Goal: Obtain resource: Download file/media

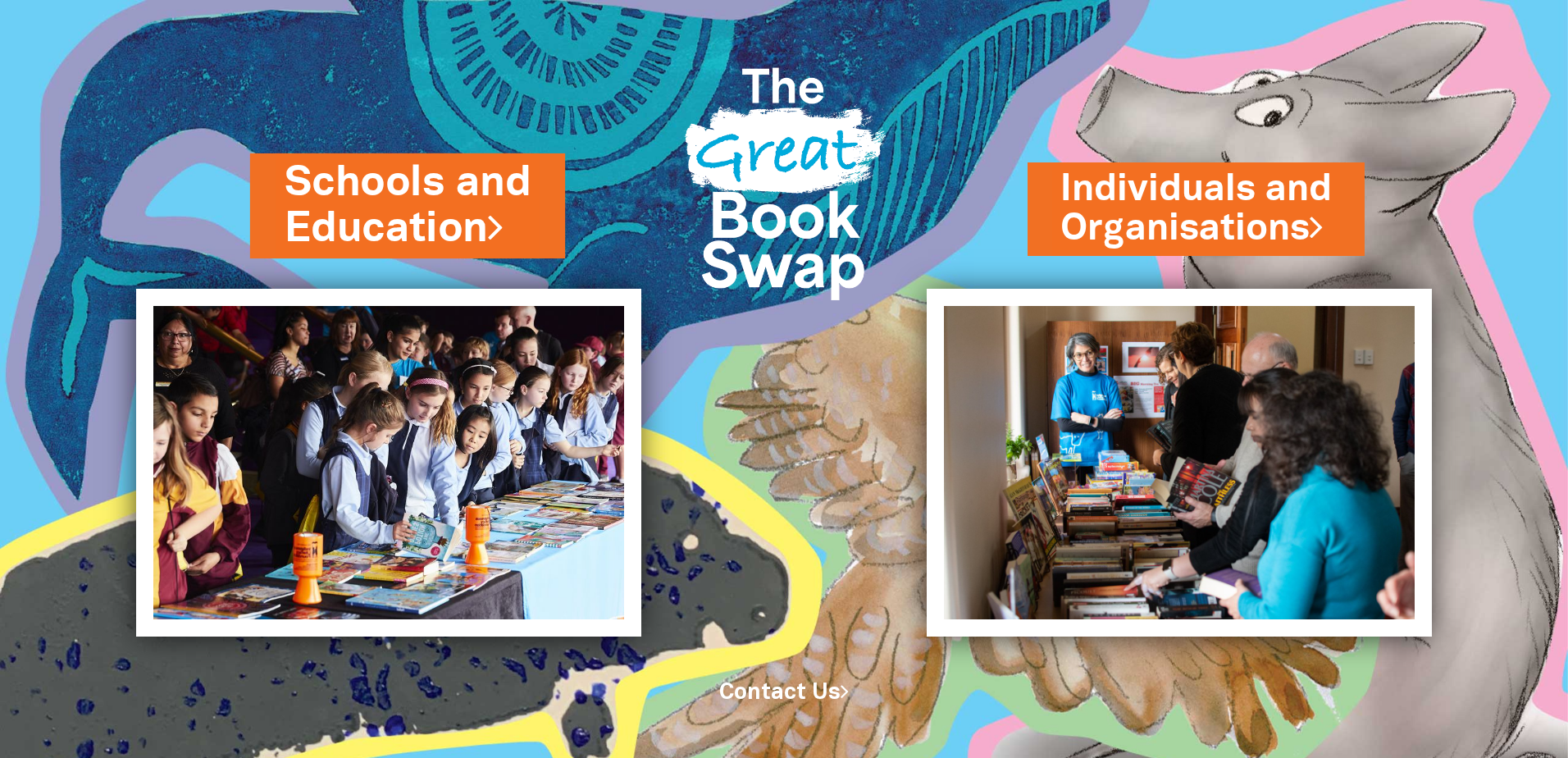
click at [301, 197] on link "Schools and Education" at bounding box center [407, 206] width 246 height 103
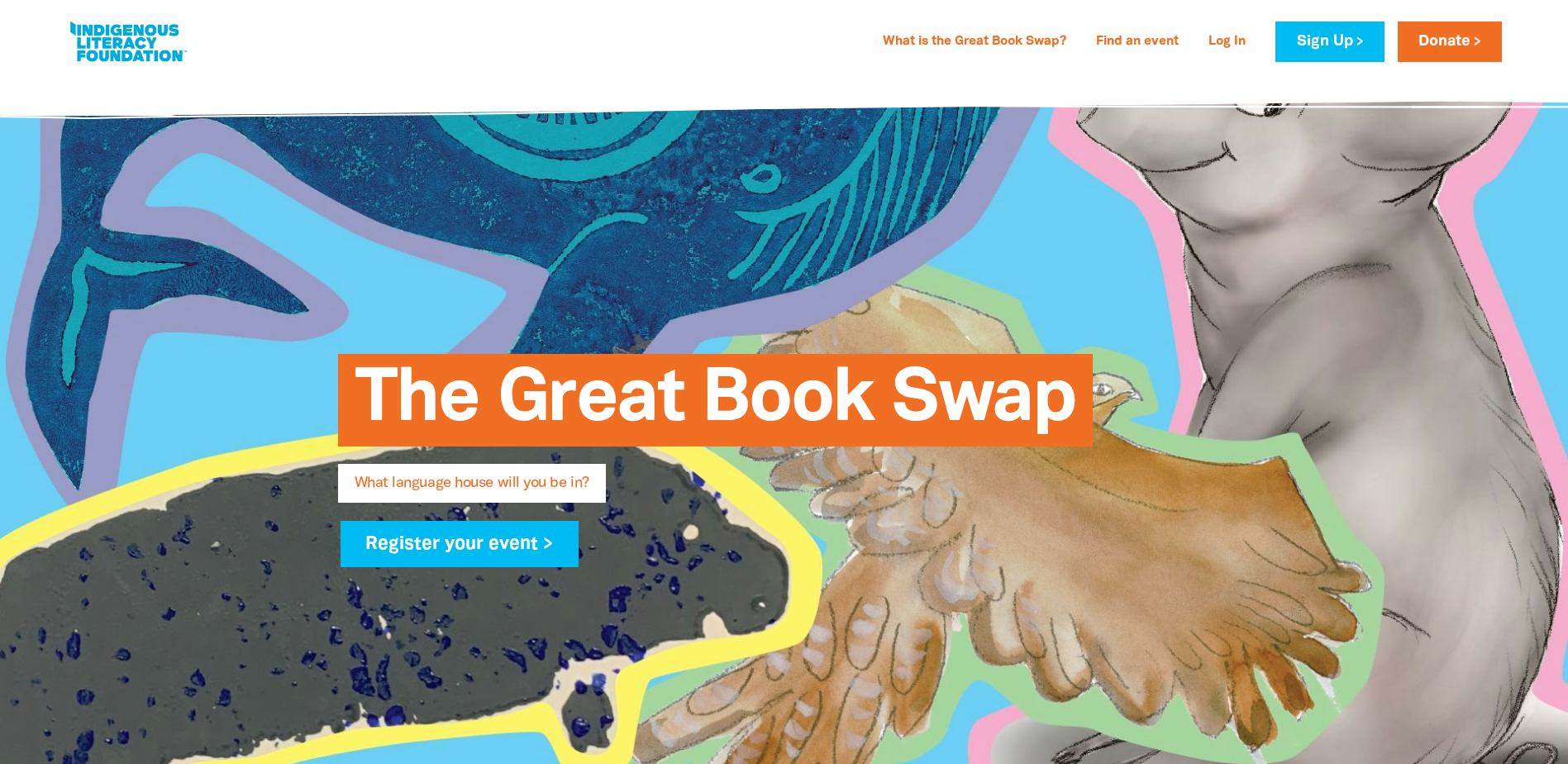
type input "shananne"
type input "[PERSON_NAME]"
type input "[EMAIL_ADDRESS][DOMAIN_NAME]"
type input "Discovery Early Learning Centre [GEOGRAPHIC_DATA]"
select select "early-learning"
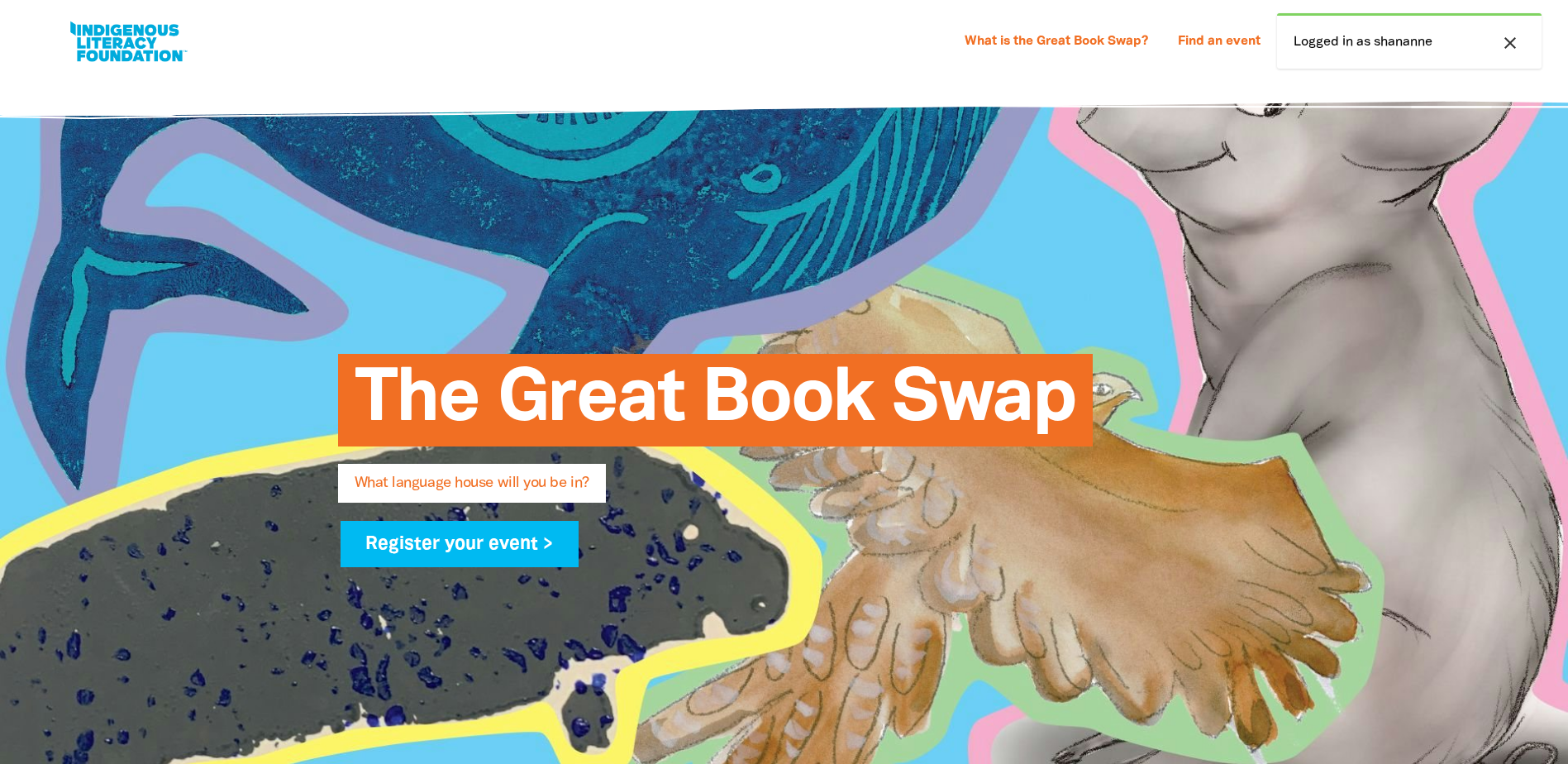
click at [1372, 45] on div "close Logged in as shananne" at bounding box center [1409, 40] width 264 height 56
click at [1322, 241] on div at bounding box center [784, 452] width 1568 height 754
click at [1509, 41] on icon "close" at bounding box center [1509, 43] width 20 height 20
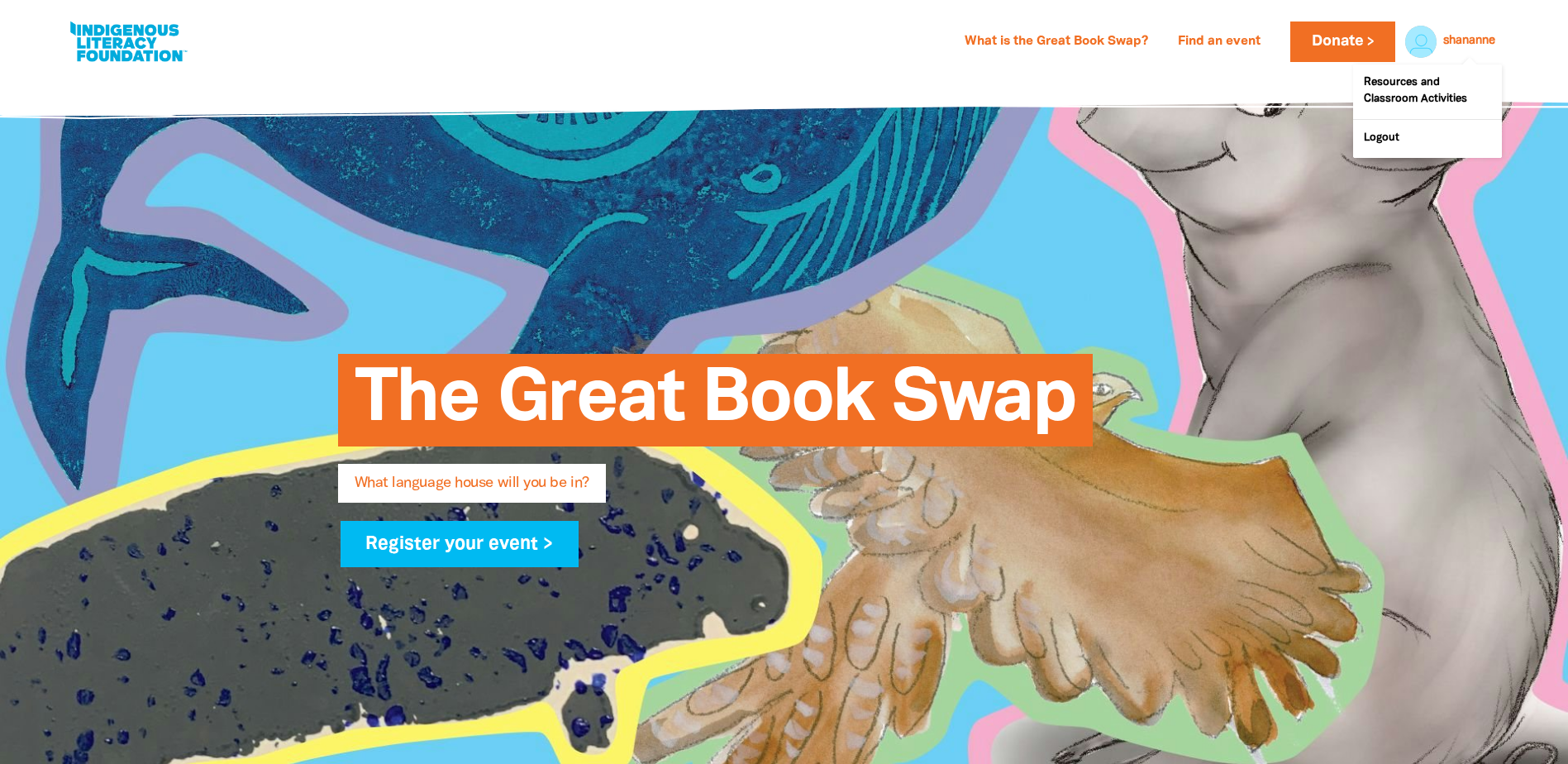
click at [1411, 43] on div at bounding box center [1416, 41] width 39 height 39
click at [1406, 81] on link "Resources and Classroom Activities" at bounding box center [1427, 92] width 149 height 55
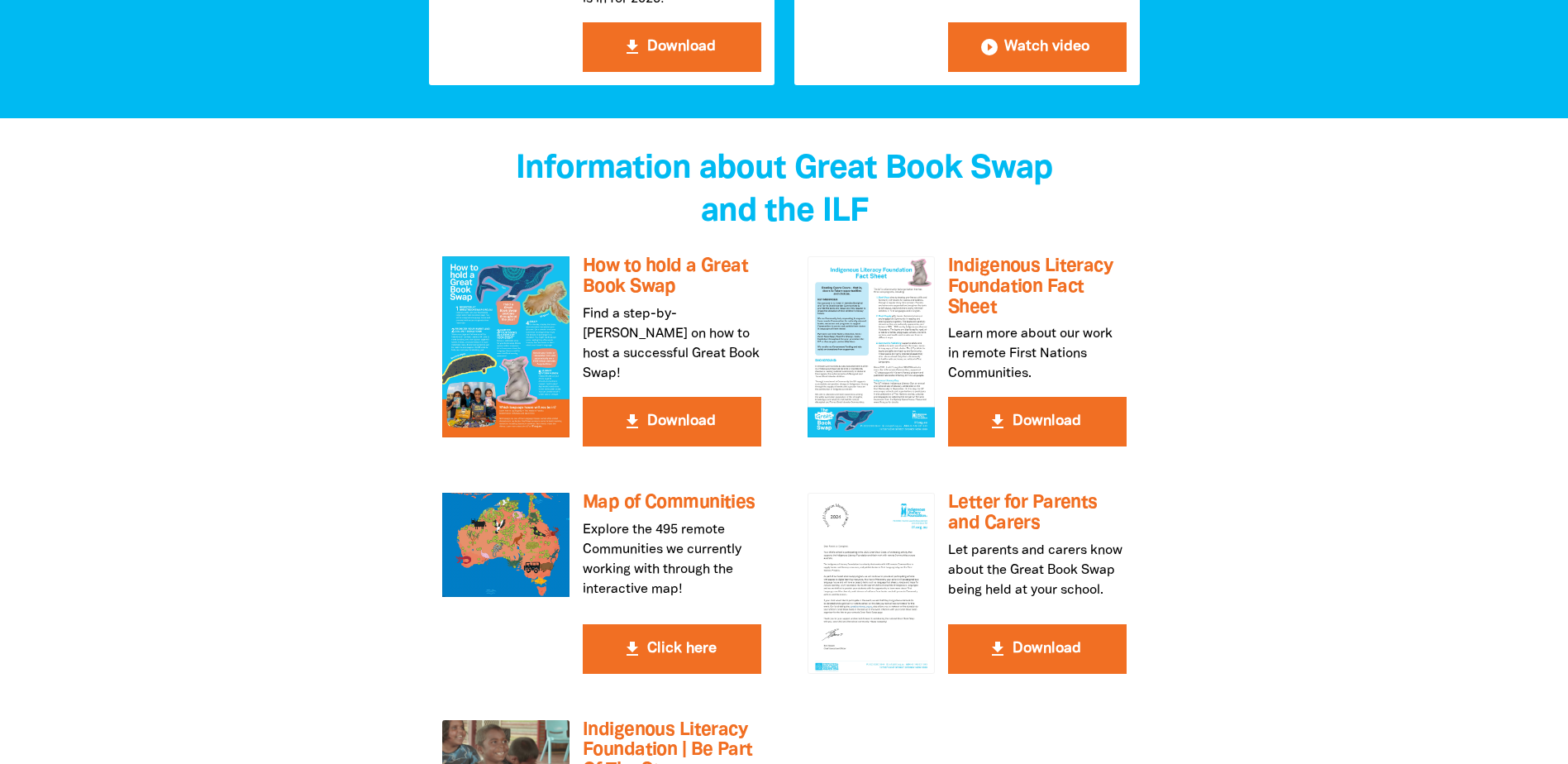
scroll to position [2892, 0]
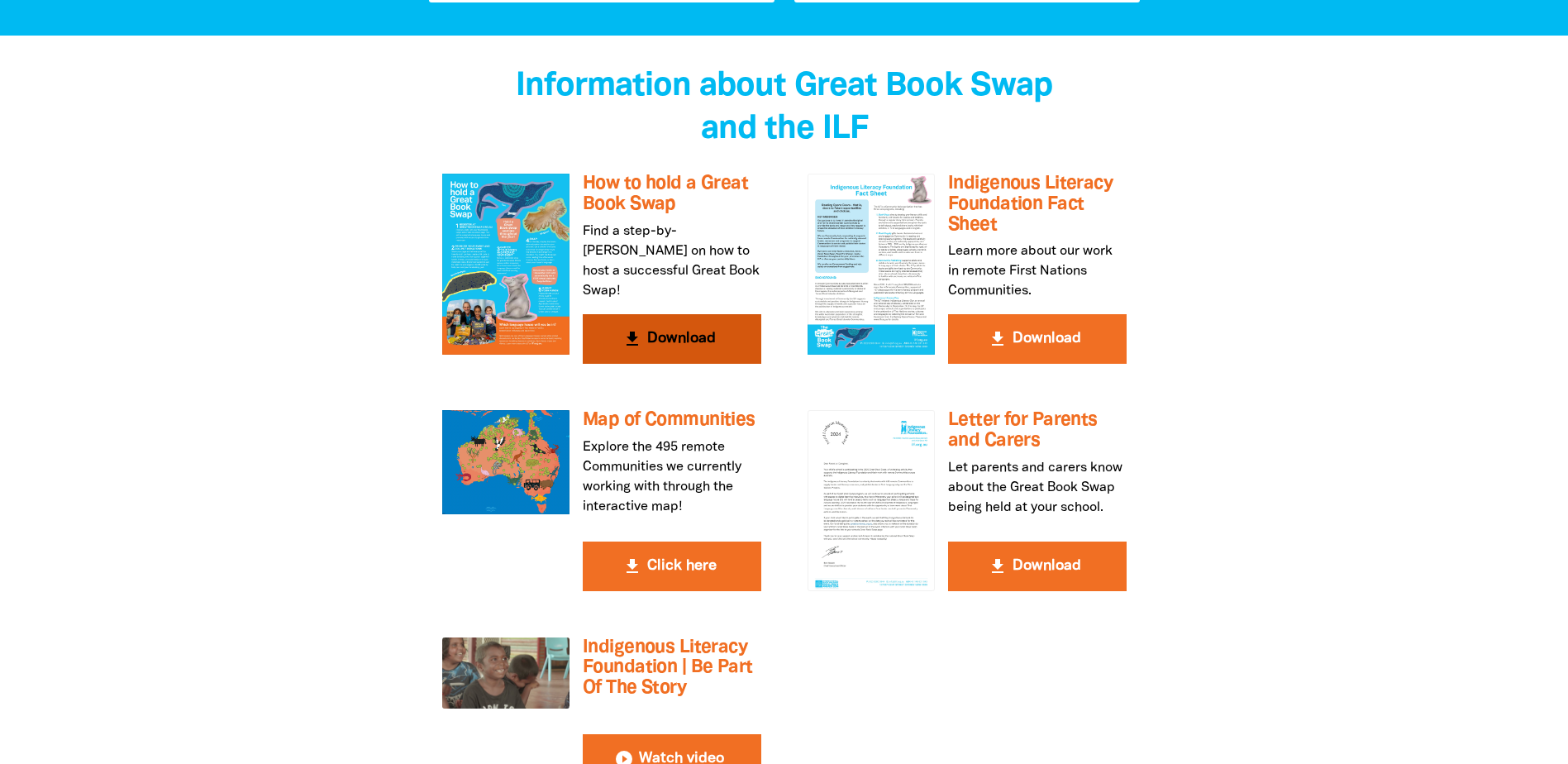
click at [682, 314] on button "get_app Download" at bounding box center [672, 339] width 178 height 50
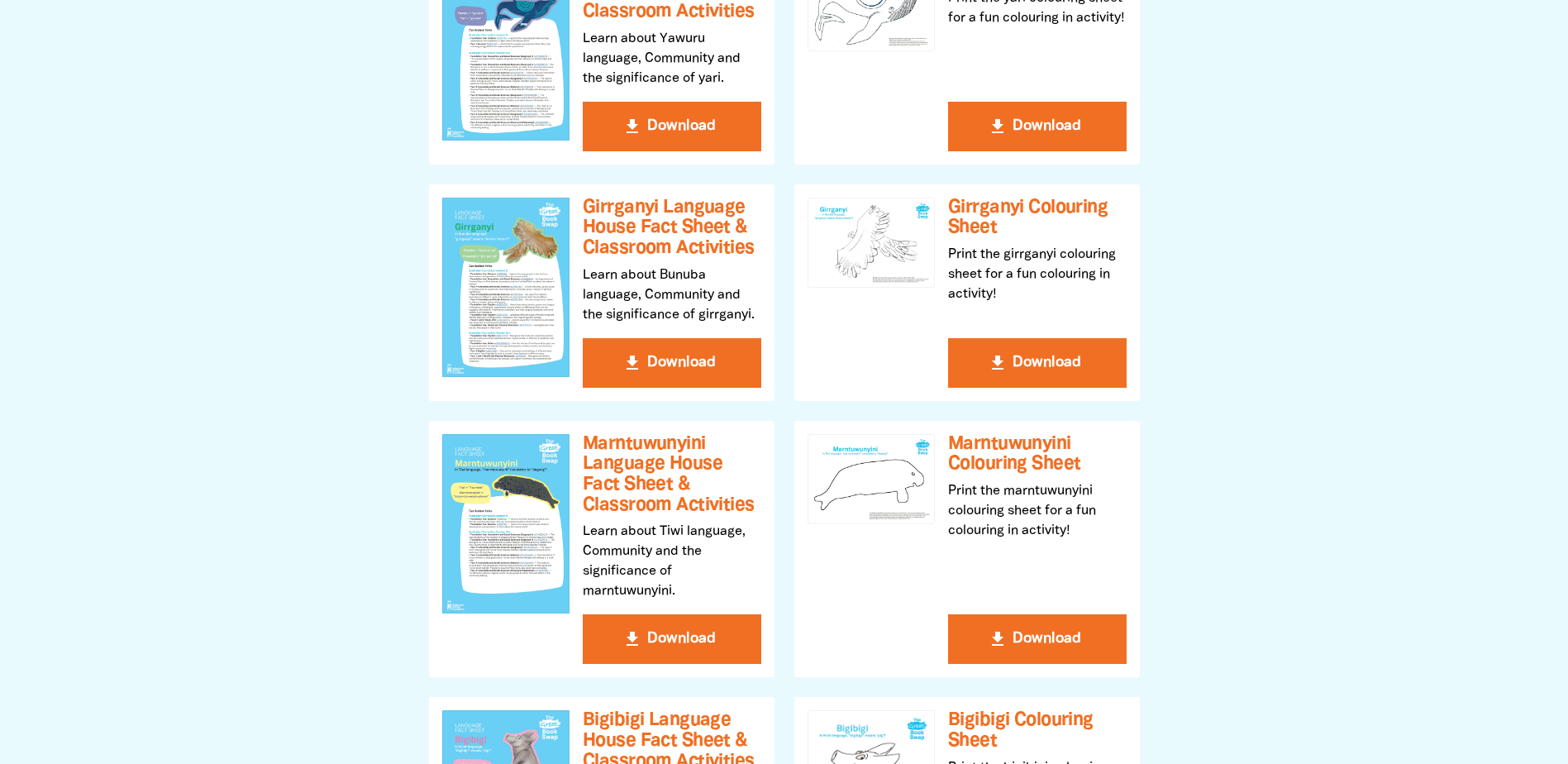
scroll to position [0, 0]
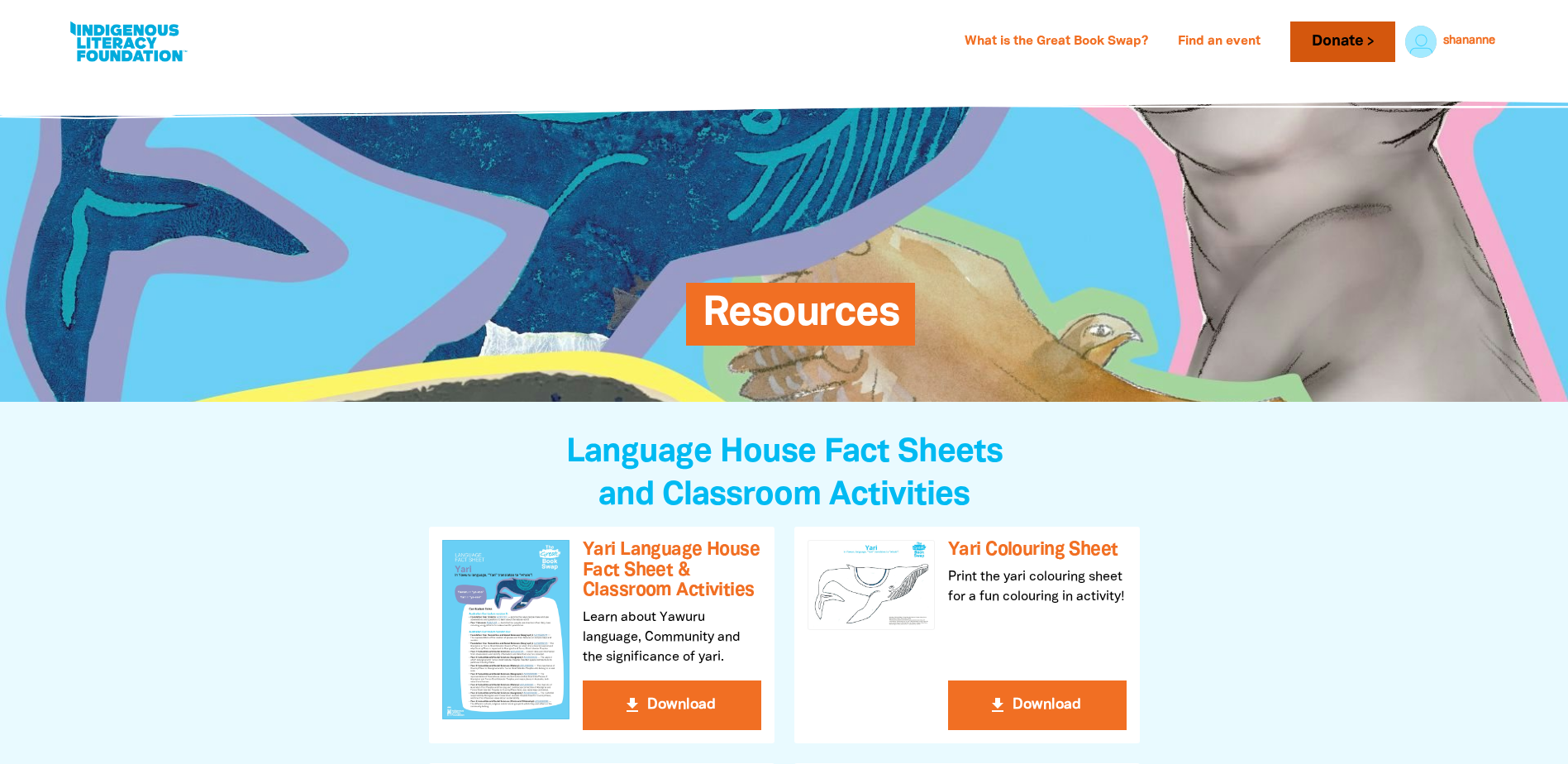
click at [1356, 37] on link "Donate" at bounding box center [1342, 41] width 104 height 40
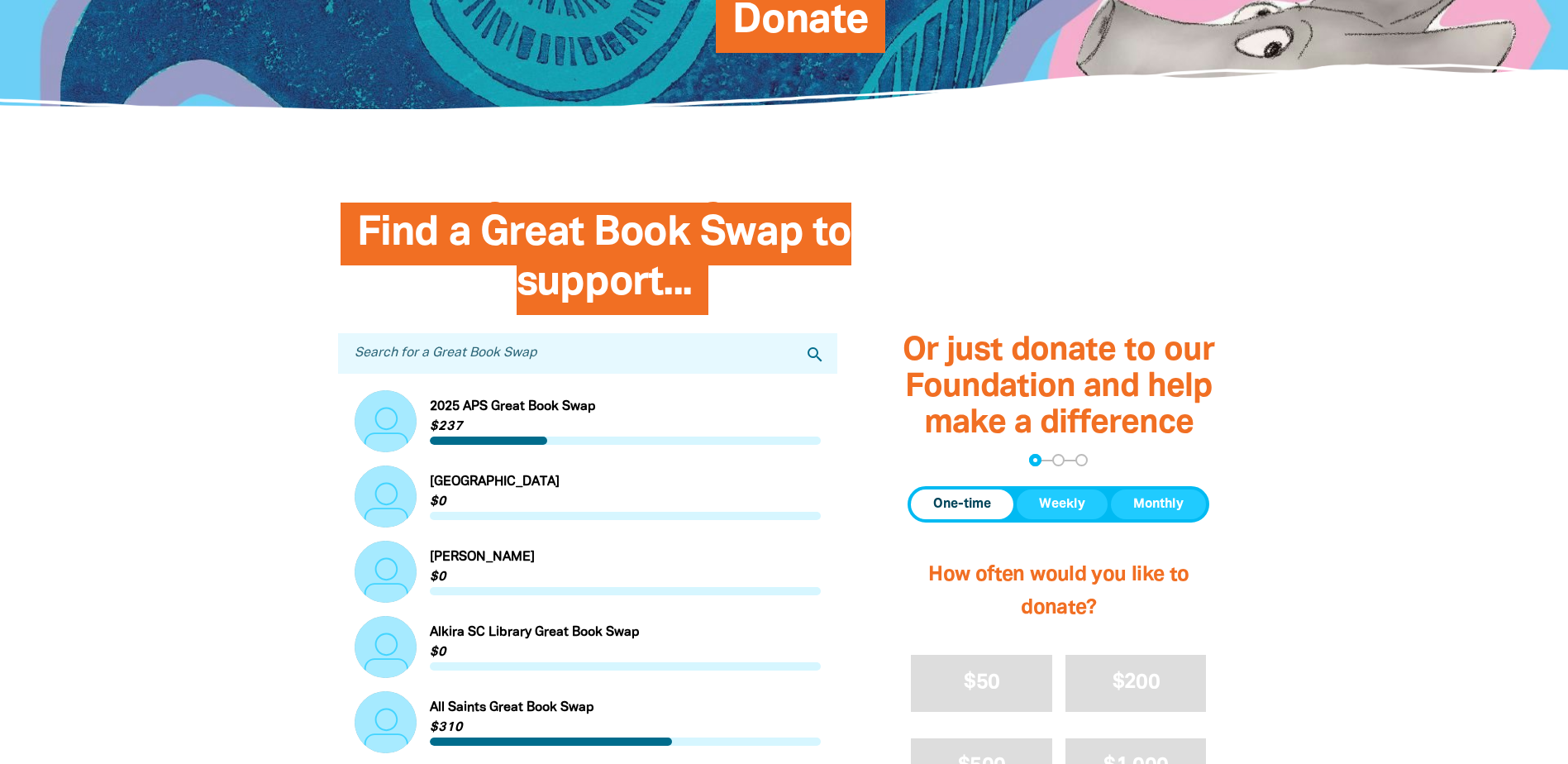
scroll to position [330, 0]
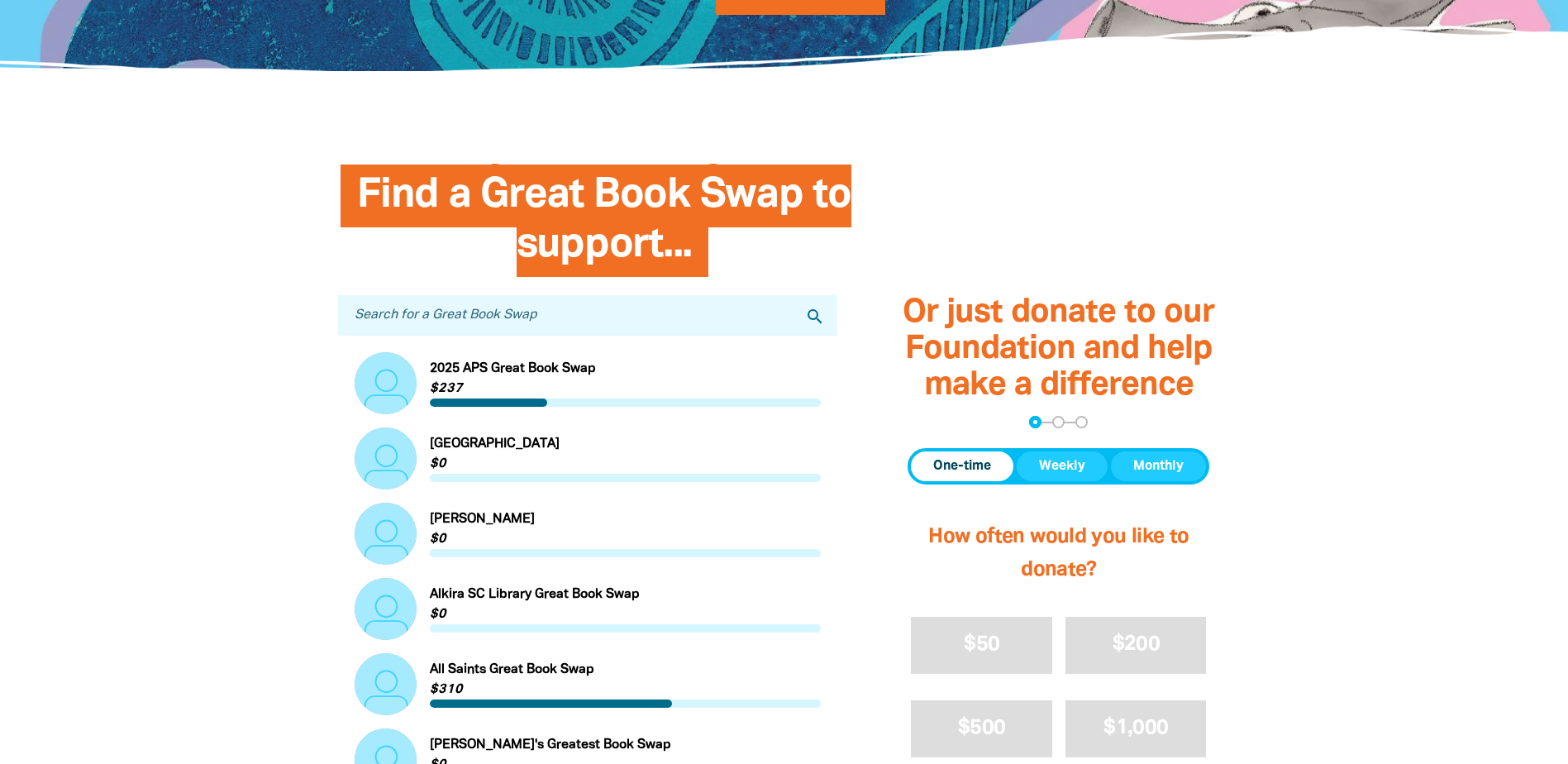
click at [414, 306] on input "Search for a Great Book Swap" at bounding box center [588, 314] width 499 height 40
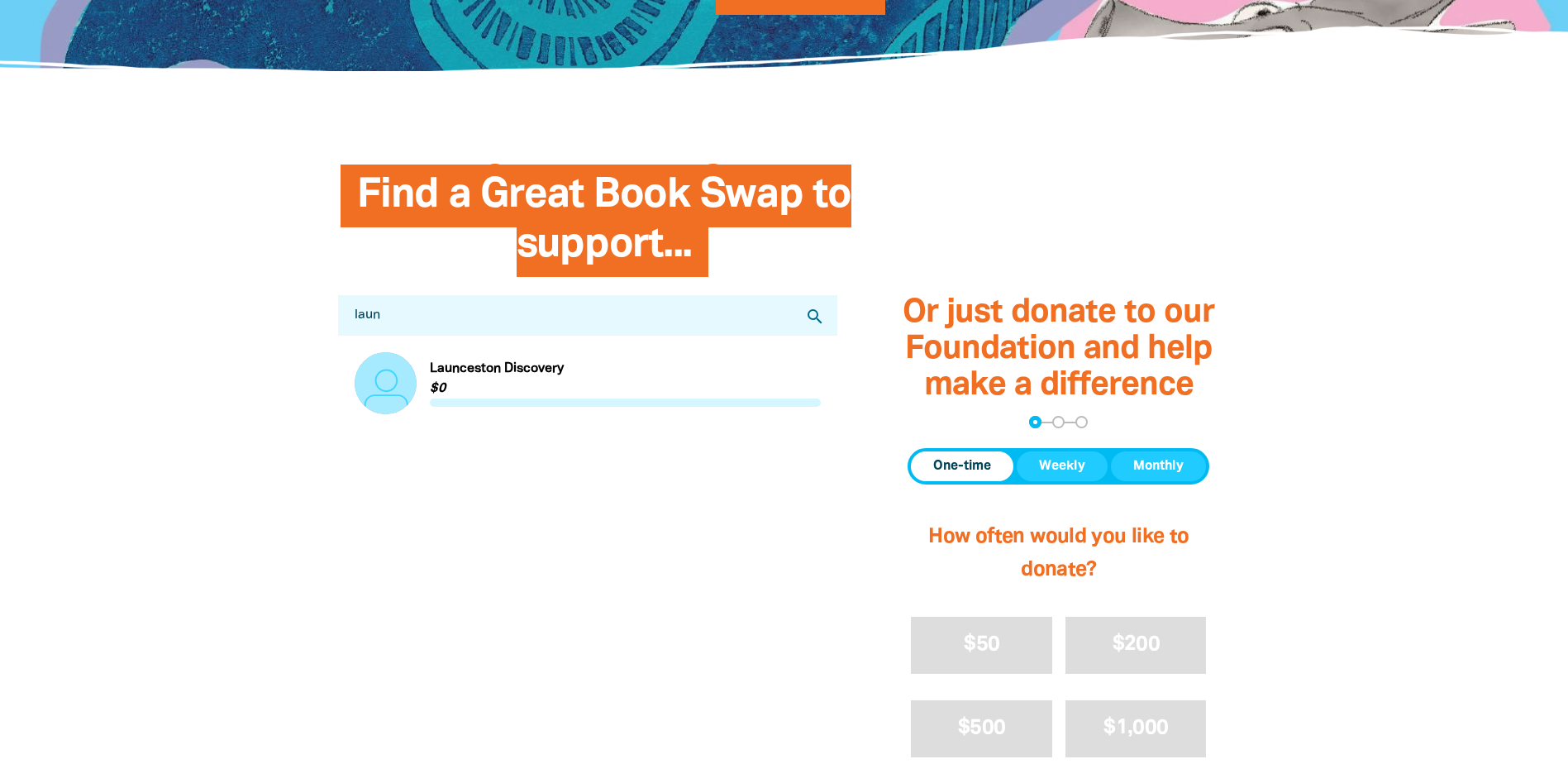
type input "laun"
click at [508, 380] on link "Link to Launceston Discovery" at bounding box center [588, 382] width 467 height 62
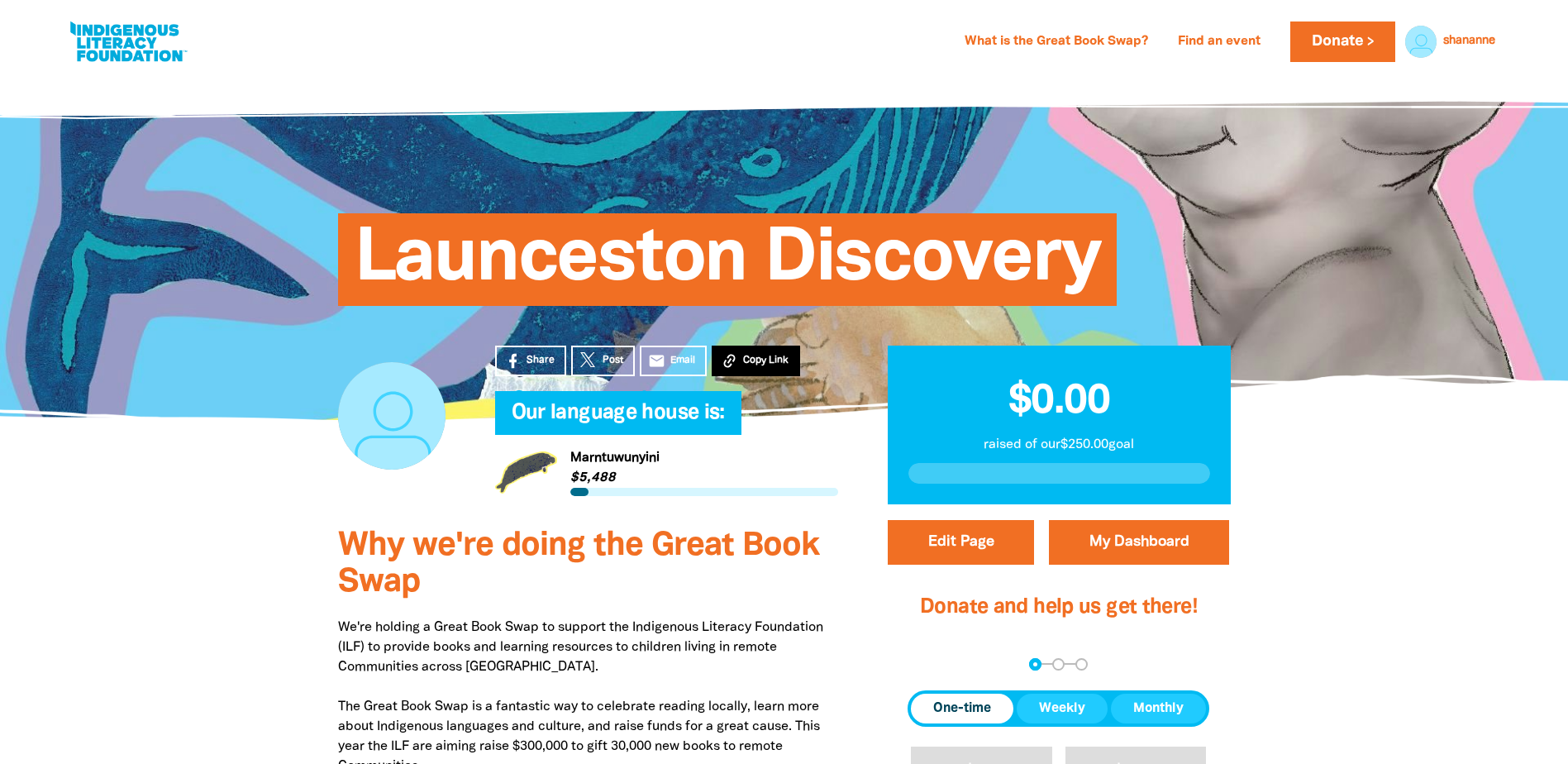
click at [761, 352] on button "Copy Link" at bounding box center [755, 360] width 88 height 30
